Goal: Task Accomplishment & Management: Manage account settings

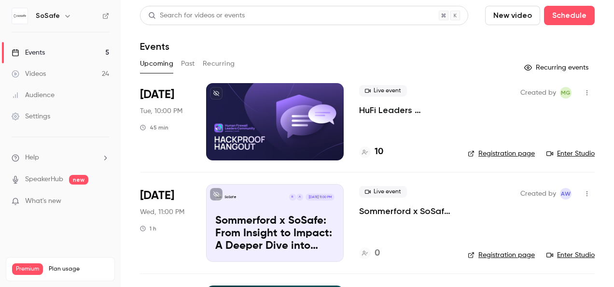
click at [315, 136] on div at bounding box center [275, 121] width 138 height 77
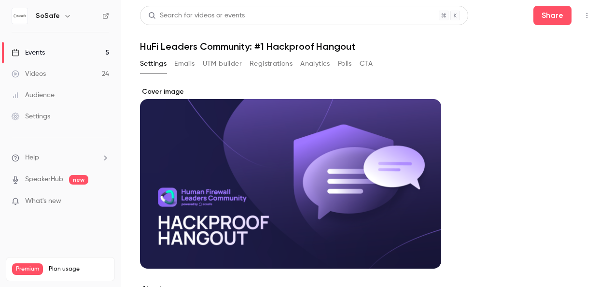
click at [191, 63] on button "Emails" at bounding box center [184, 63] width 20 height 15
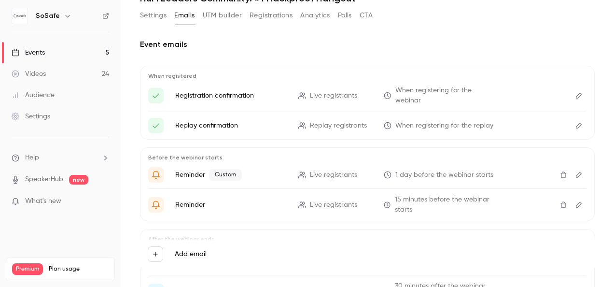
scroll to position [74, 0]
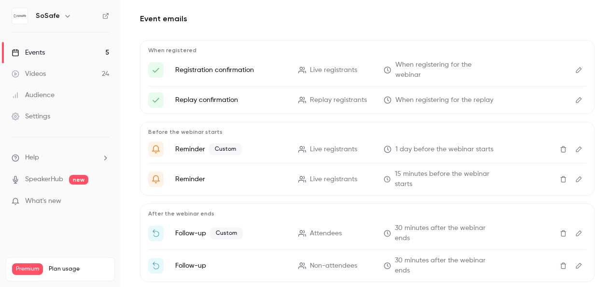
click at [233, 68] on p "Registration confirmation" at bounding box center [231, 70] width 112 height 10
click at [576, 70] on icon "Edit" at bounding box center [579, 70] width 6 height 6
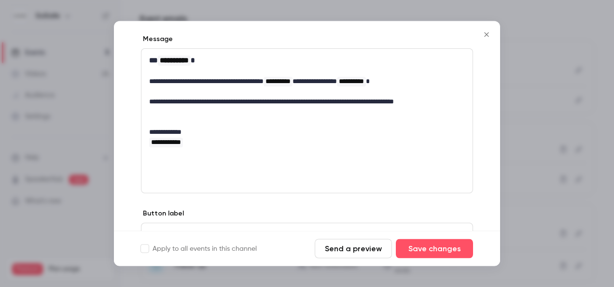
scroll to position [145, 0]
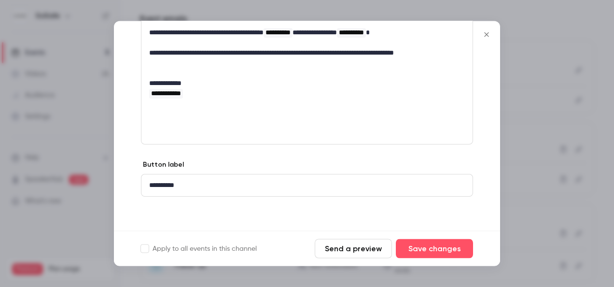
click at [560, 200] on div at bounding box center [307, 143] width 614 height 287
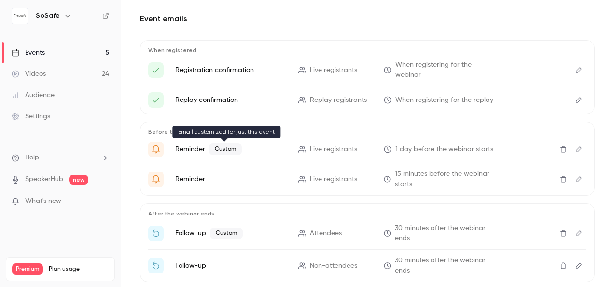
click at [230, 150] on span "Custom" at bounding box center [225, 149] width 33 height 12
click at [575, 146] on icon "Edit" at bounding box center [579, 149] width 8 height 7
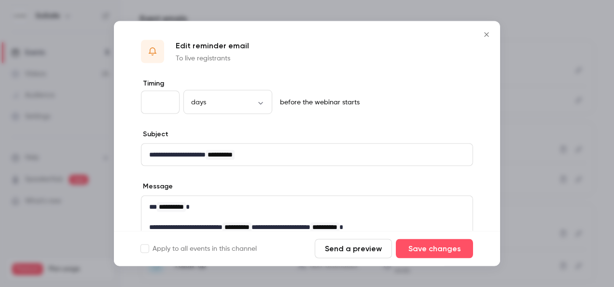
scroll to position [0, 0]
click at [576, 50] on div at bounding box center [307, 143] width 614 height 287
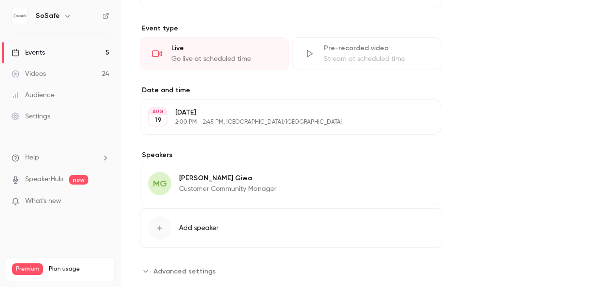
scroll to position [434, 0]
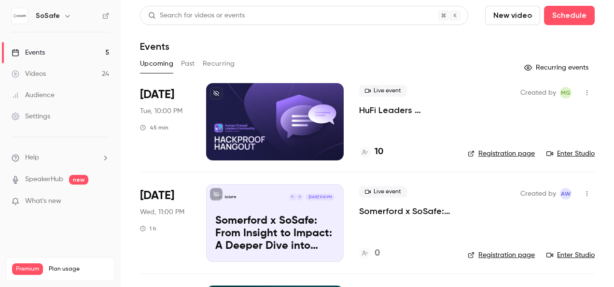
click at [187, 65] on button "Past" at bounding box center [188, 63] width 14 height 15
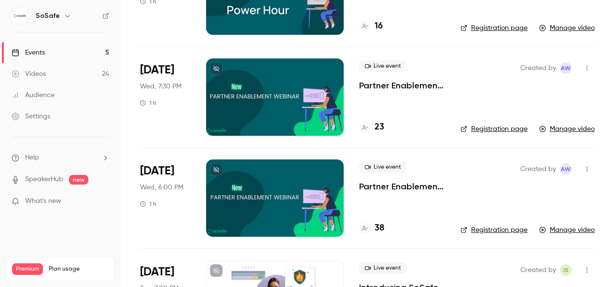
scroll to position [1496, 0]
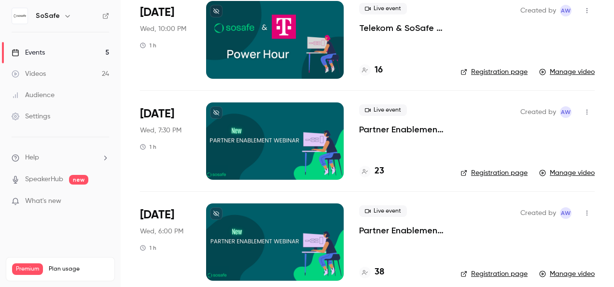
click at [323, 232] on div at bounding box center [275, 241] width 138 height 77
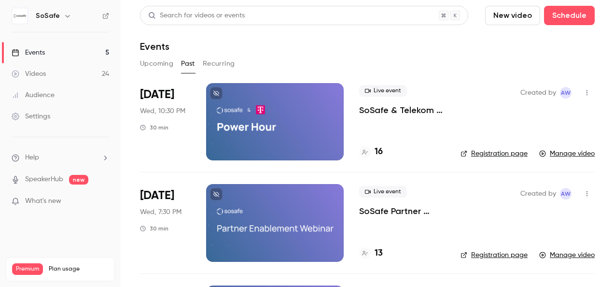
click at [225, 61] on button "Recurring" at bounding box center [219, 63] width 32 height 15
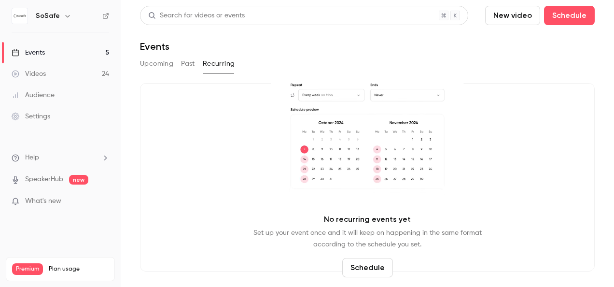
click at [154, 64] on button "Upcoming" at bounding box center [156, 63] width 33 height 15
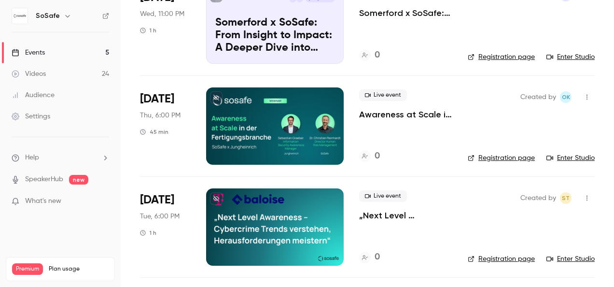
scroll to position [150, 0]
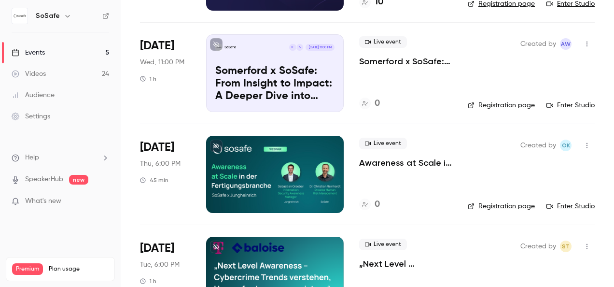
click at [316, 146] on div at bounding box center [275, 174] width 138 height 77
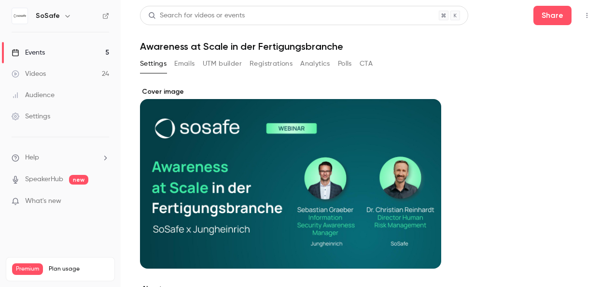
click at [183, 61] on button "Emails" at bounding box center [184, 63] width 20 height 15
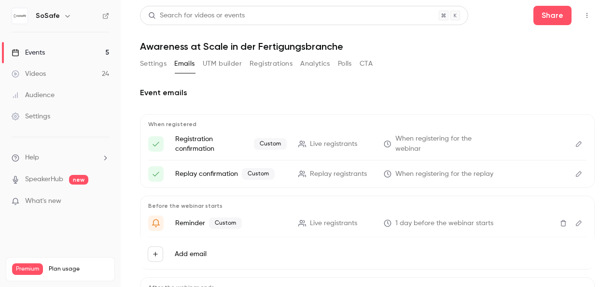
click at [575, 143] on icon "Edit" at bounding box center [579, 143] width 8 height 7
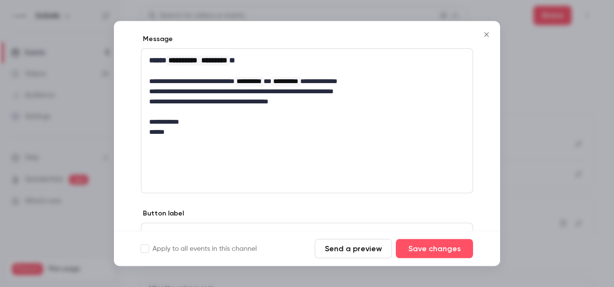
scroll to position [145, 0]
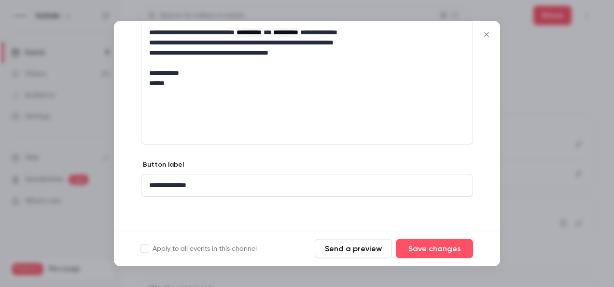
click at [486, 32] on icon "Close" at bounding box center [487, 35] width 12 height 8
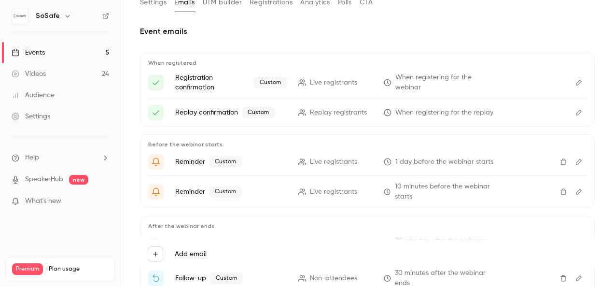
scroll to position [0, 0]
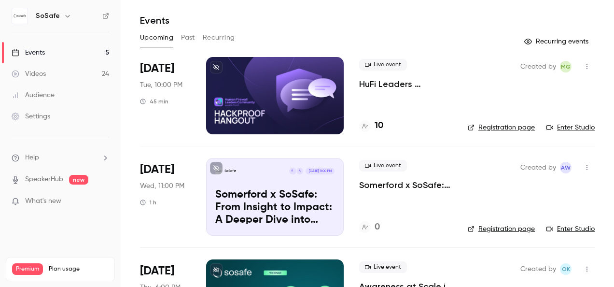
scroll to position [5, 0]
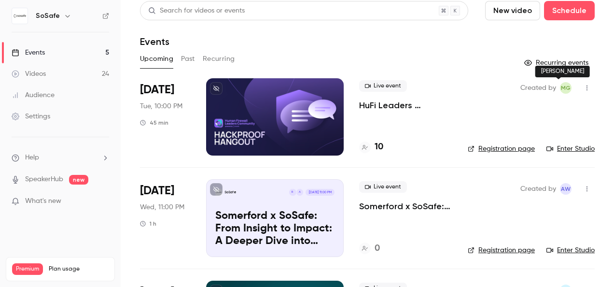
click at [561, 89] on span "MG" at bounding box center [566, 88] width 10 height 12
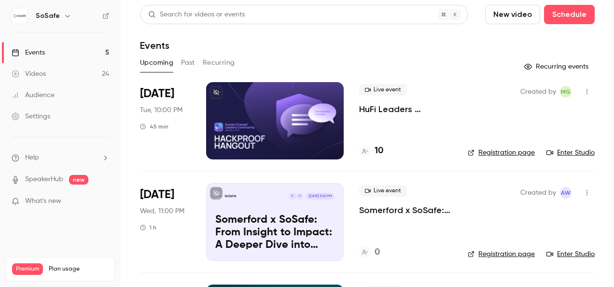
scroll to position [0, 0]
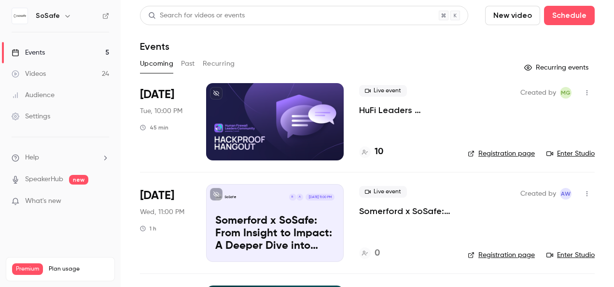
click at [507, 152] on link "Registration page" at bounding box center [501, 154] width 67 height 10
